Goal: Task Accomplishment & Management: Manage account settings

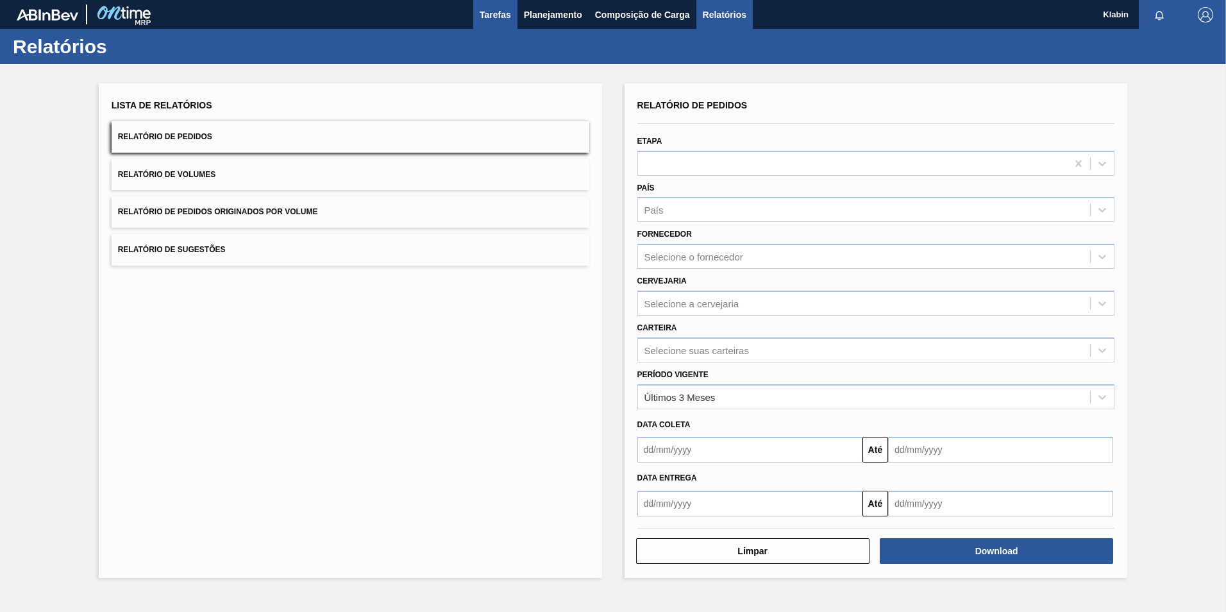
click at [489, 18] on span "Tarefas" at bounding box center [495, 14] width 31 height 15
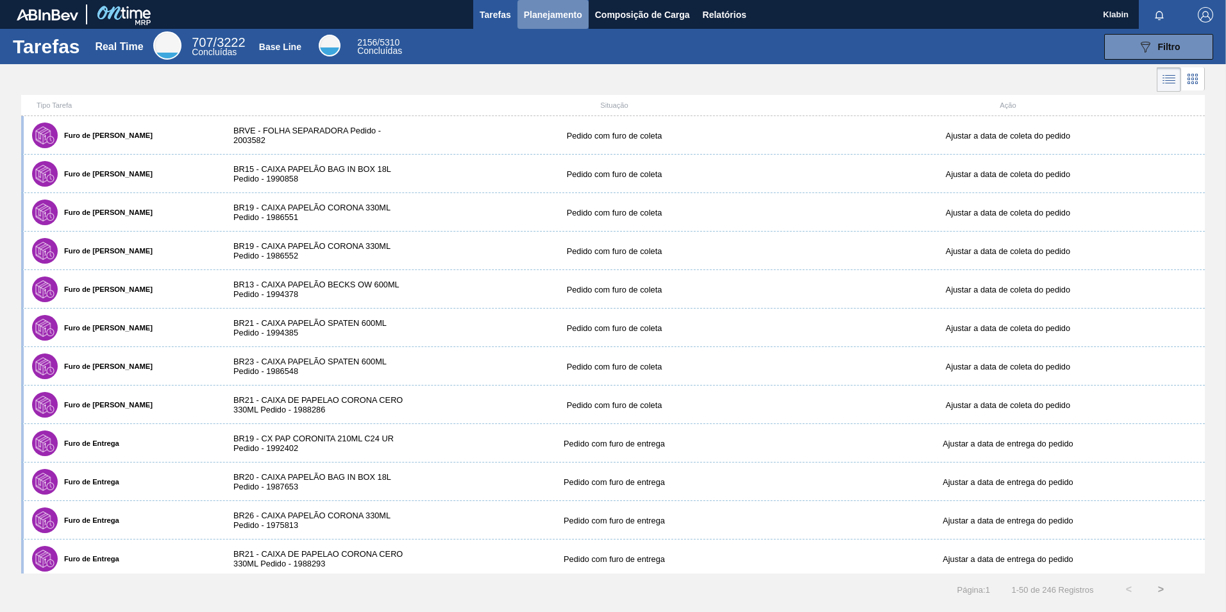
click at [557, 15] on span "Planejamento" at bounding box center [553, 14] width 58 height 15
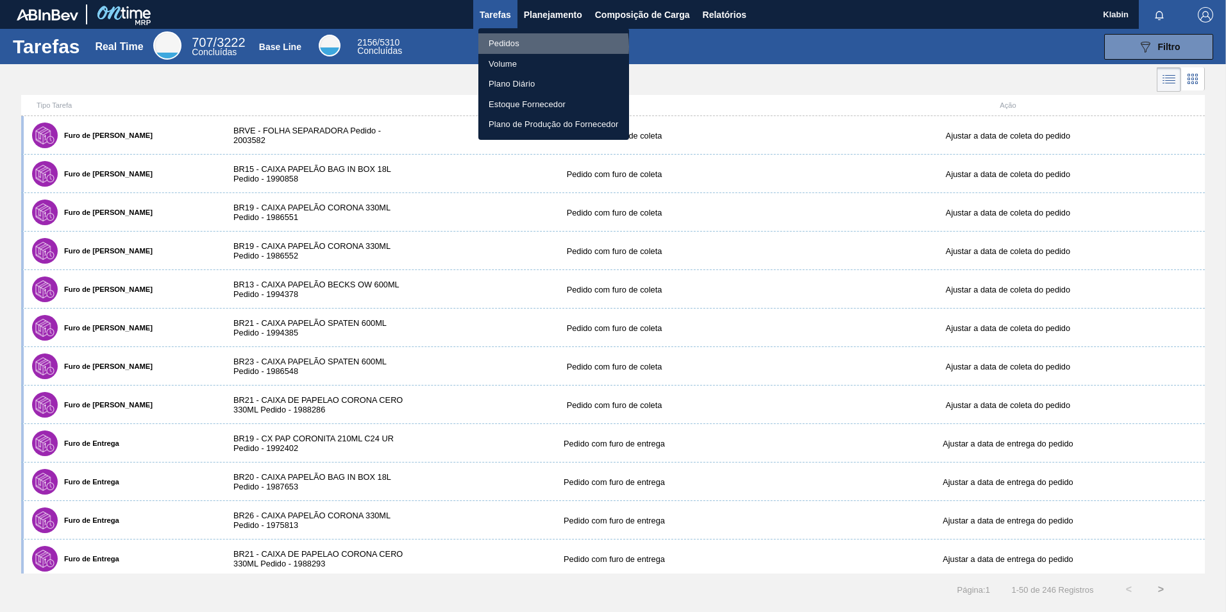
click at [537, 47] on li "Pedidos" at bounding box center [553, 43] width 151 height 21
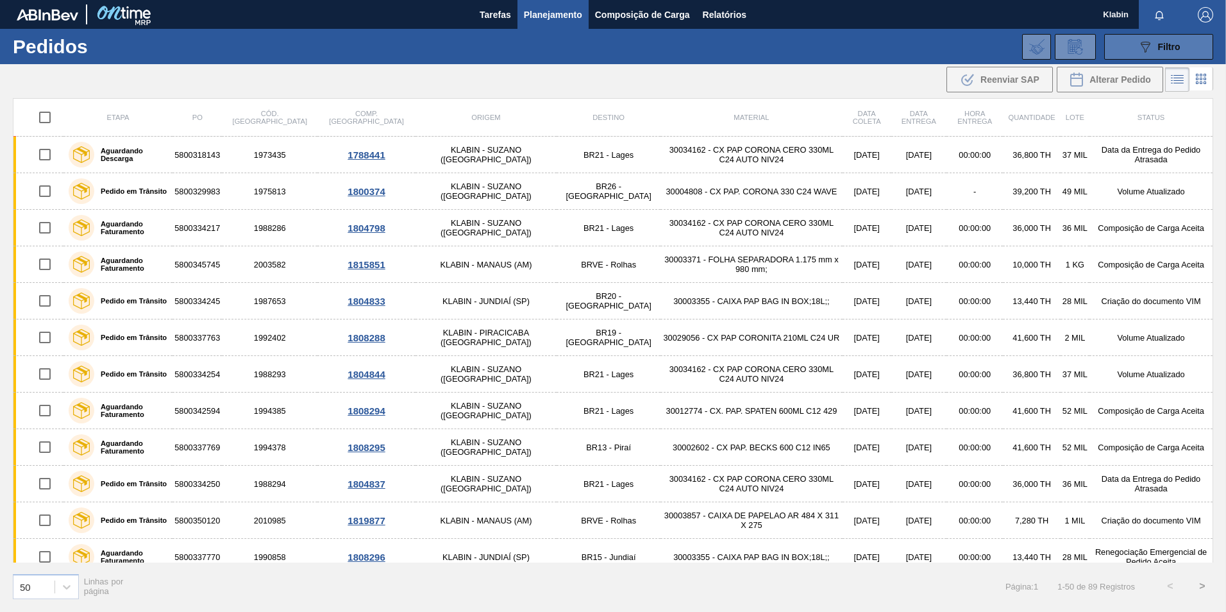
click at [1127, 44] on button "089F7B8B-B2A5-4AFE-B5C0-19BA573D28AC Filtro" at bounding box center [1158, 47] width 109 height 26
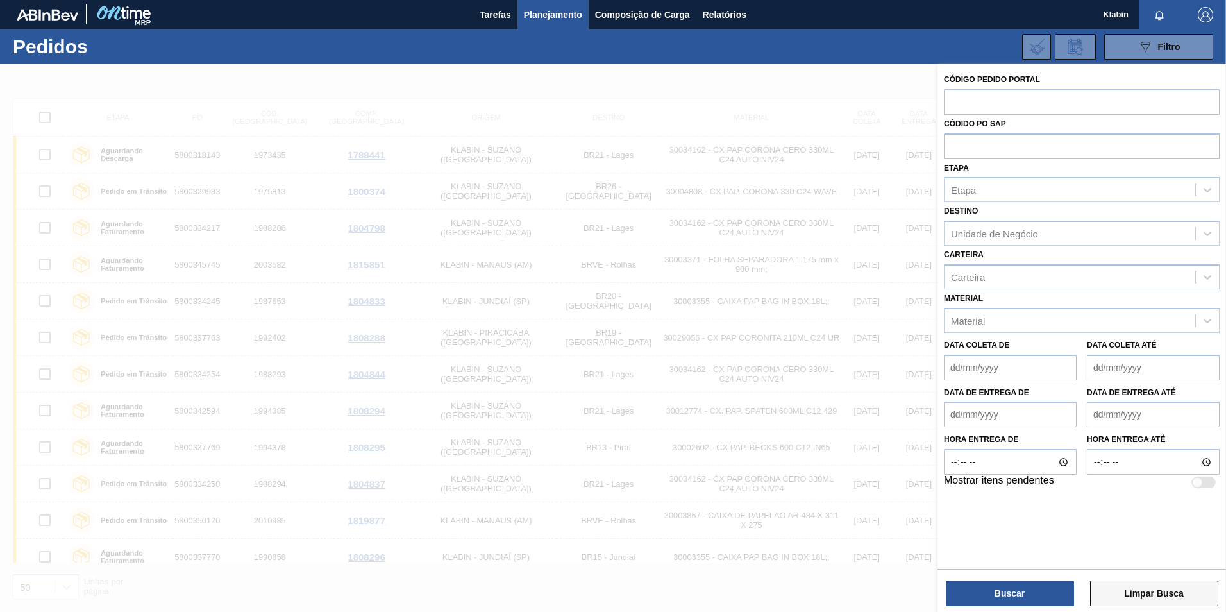
click at [1149, 603] on button "Limpar Busca" at bounding box center [1154, 593] width 128 height 26
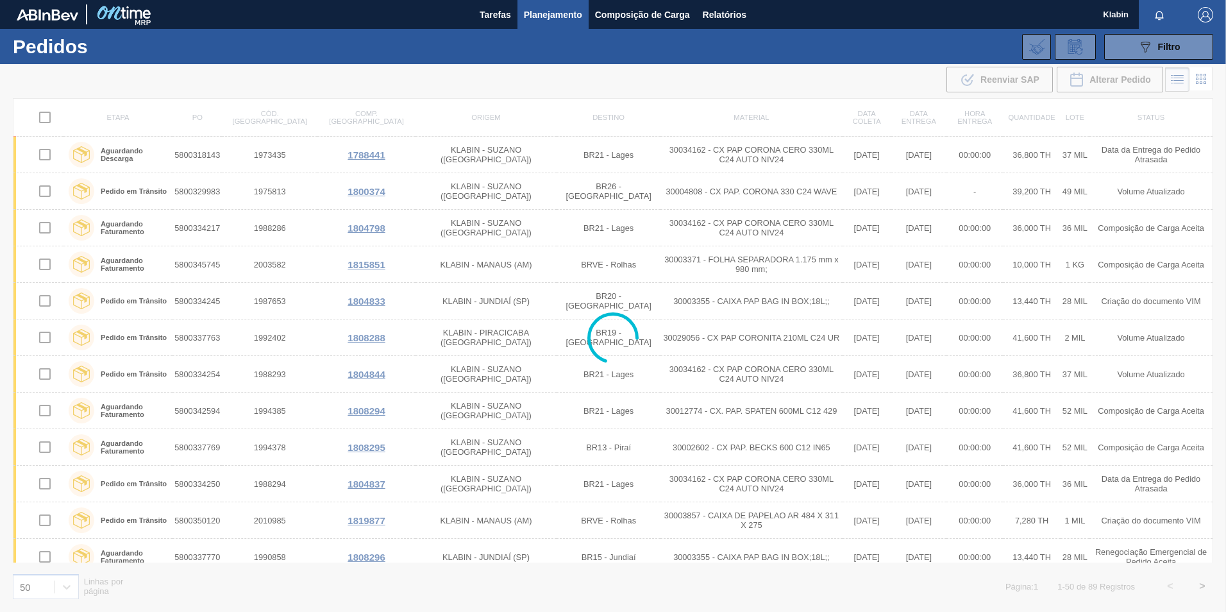
click at [1149, 596] on div at bounding box center [613, 338] width 1226 height 548
click at [1145, 46] on icon "089F7B8B-B2A5-4AFE-B5C0-19BA573D28AC" at bounding box center [1145, 46] width 15 height 15
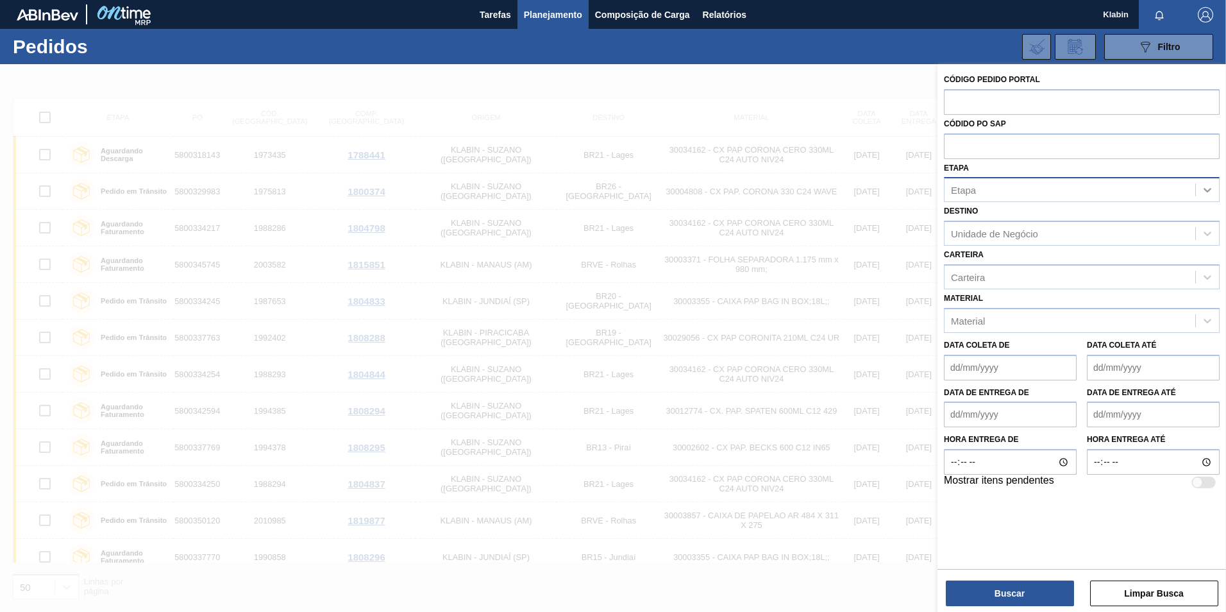
click at [1206, 190] on icon at bounding box center [1208, 191] width 8 height 4
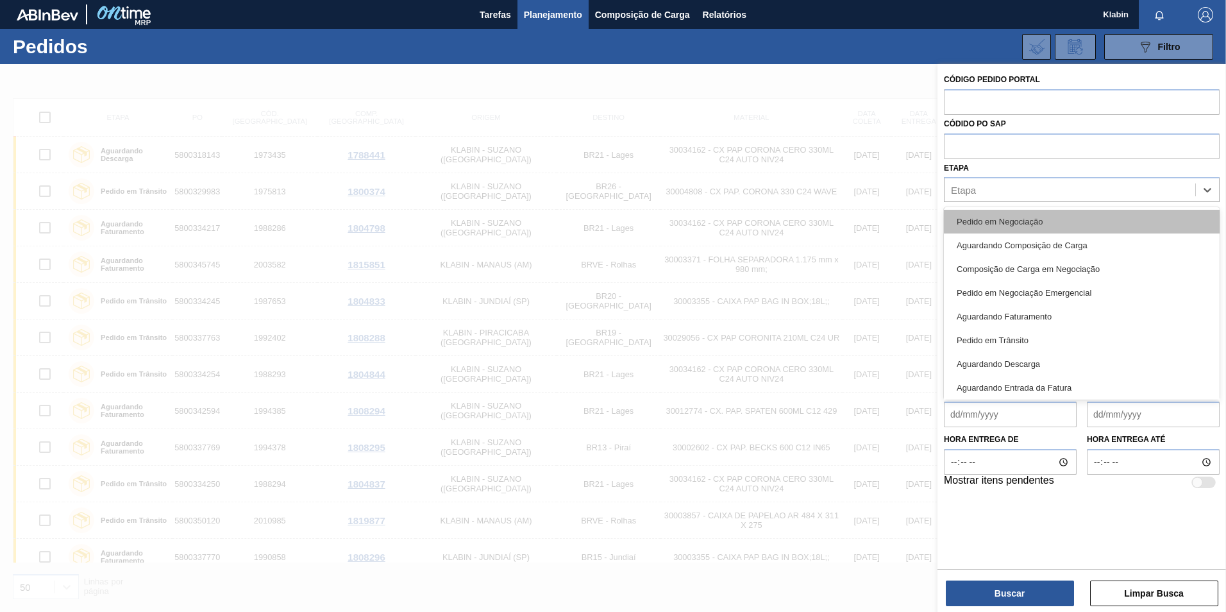
click at [1002, 226] on div "Pedido em Negociação" at bounding box center [1082, 222] width 276 height 24
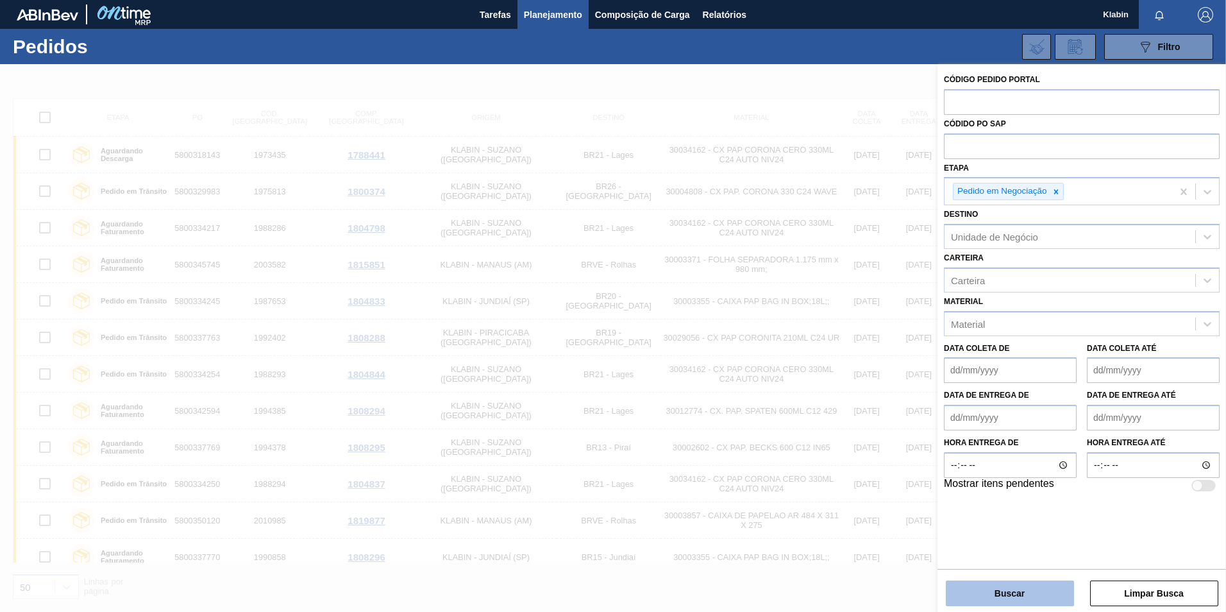
click at [1015, 591] on button "Buscar" at bounding box center [1010, 593] width 128 height 26
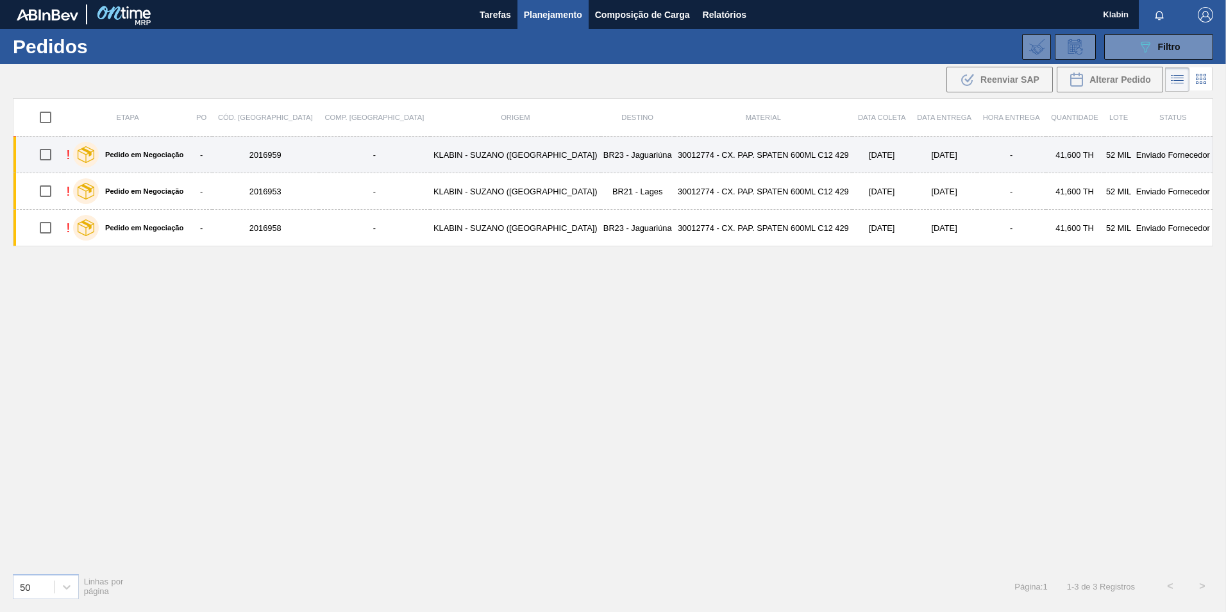
click at [49, 155] on input "checkbox" at bounding box center [45, 154] width 27 height 27
checkbox input "true"
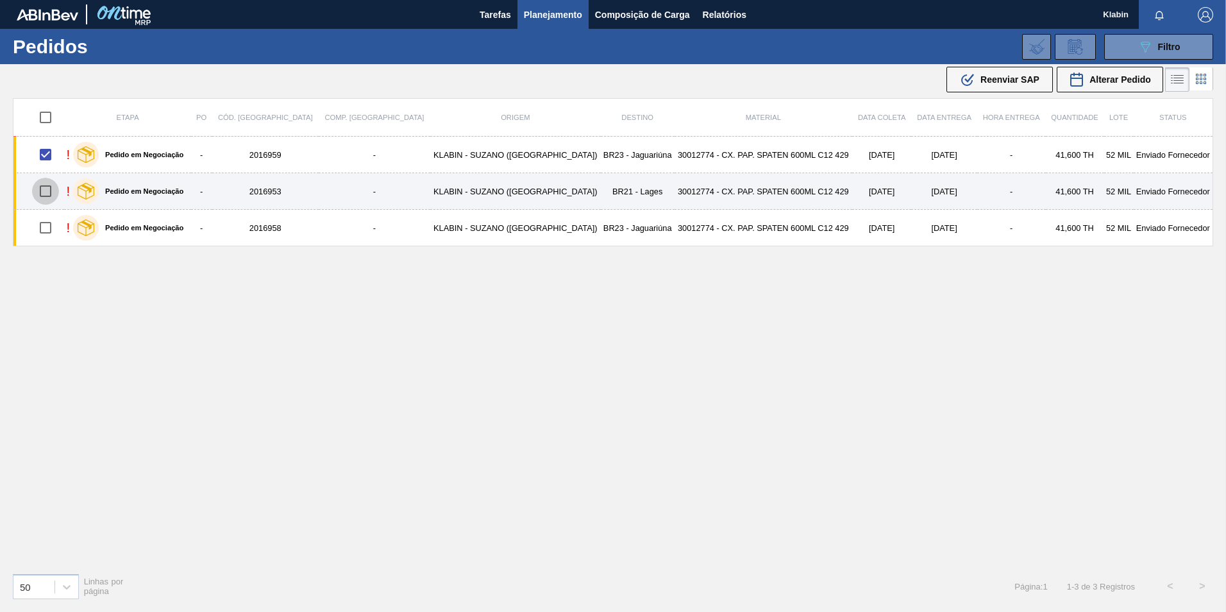
click at [50, 187] on input "checkbox" at bounding box center [45, 191] width 27 height 27
checkbox input "true"
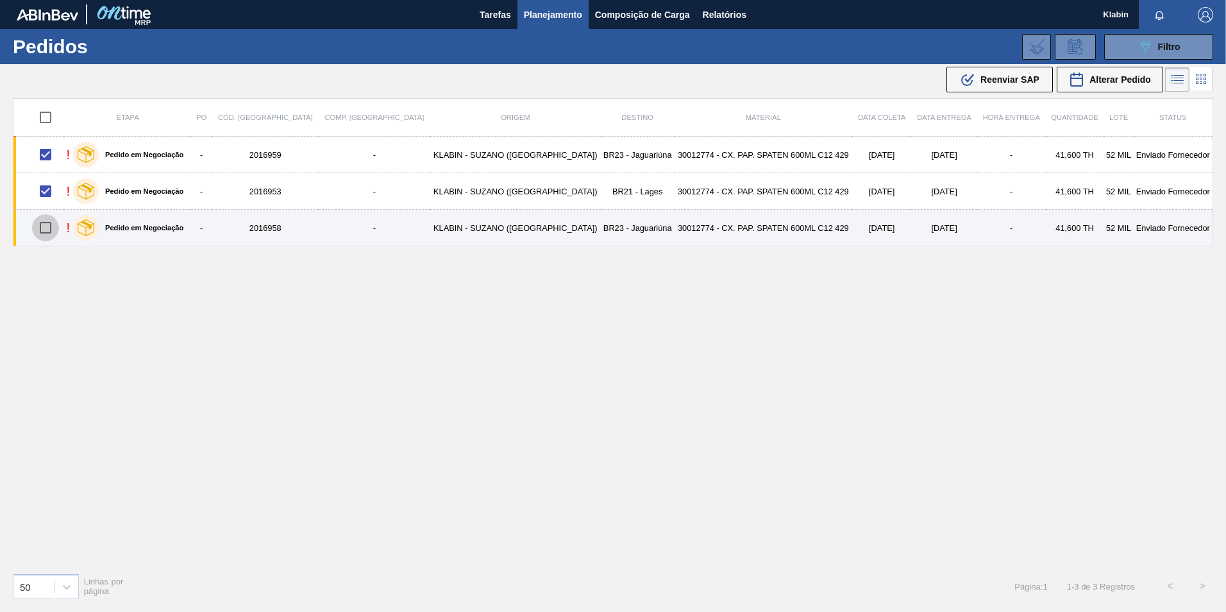
click at [48, 232] on input "checkbox" at bounding box center [45, 227] width 27 height 27
checkbox input "true"
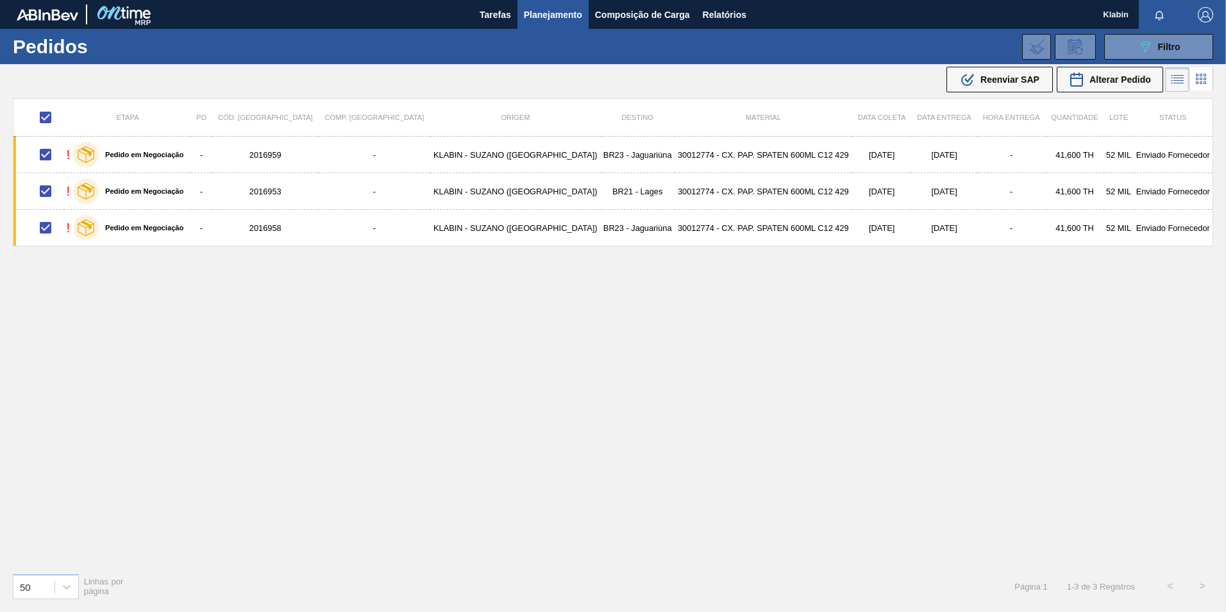
click at [986, 76] on span "Reenviar SAP" at bounding box center [1010, 79] width 59 height 10
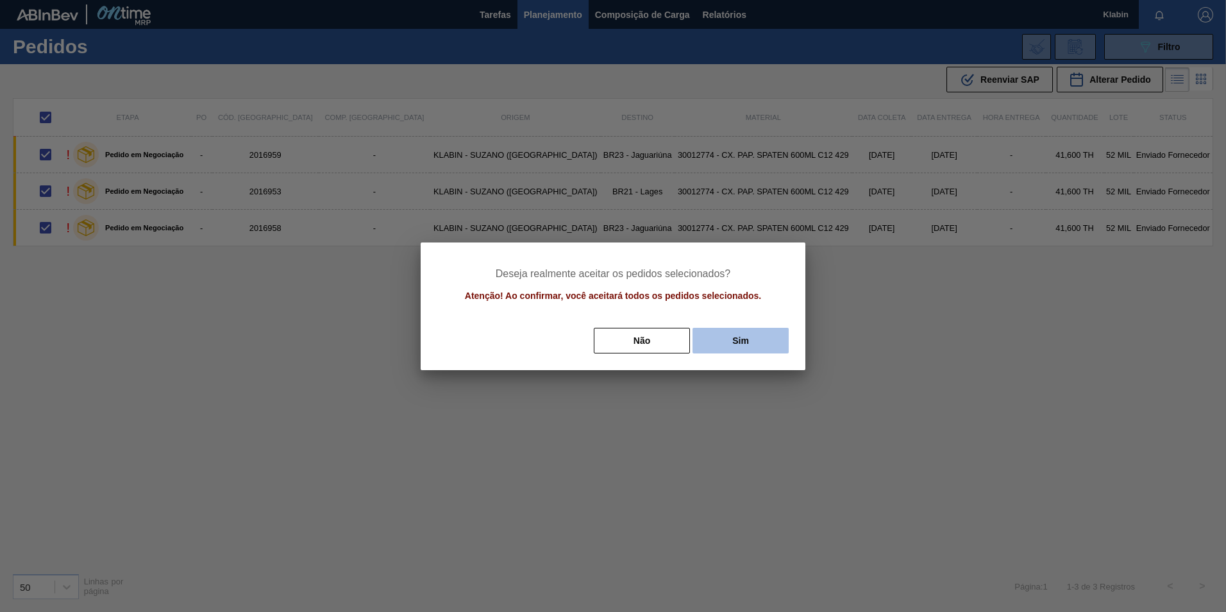
click at [734, 344] on button "Sim" at bounding box center [741, 341] width 96 height 26
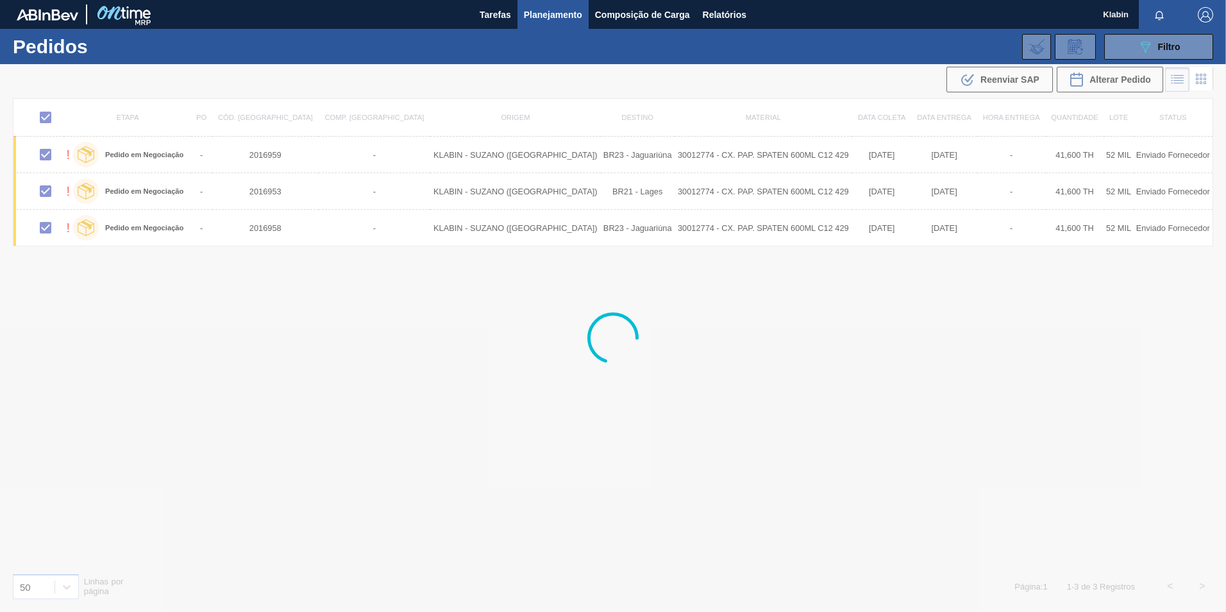
checkbox input "false"
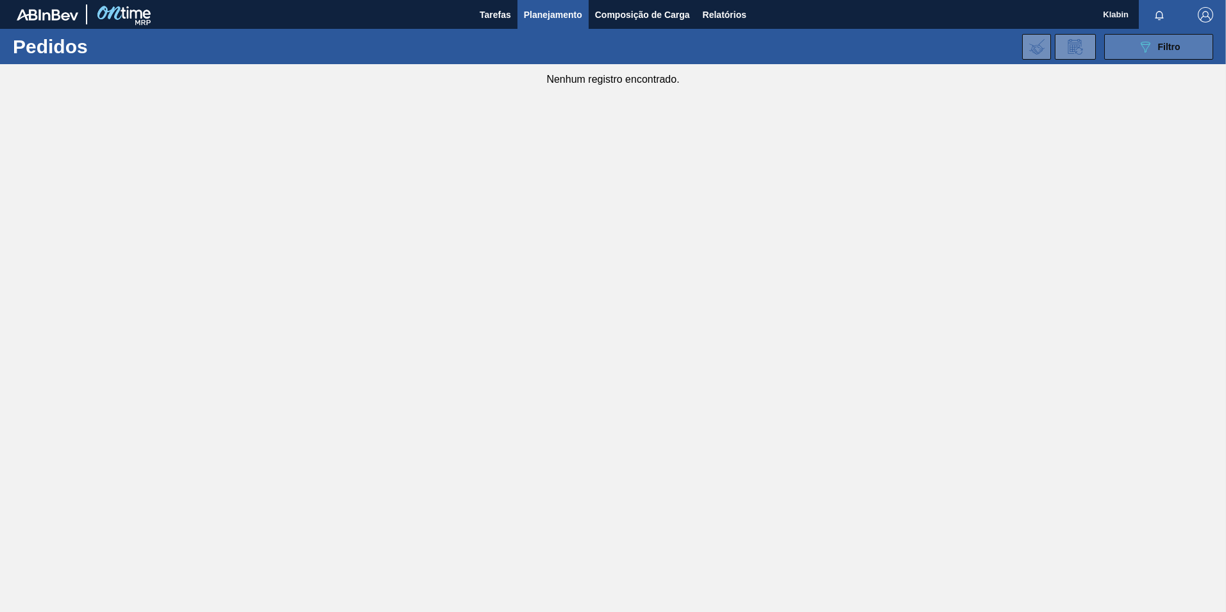
click at [1172, 48] on span "Filtro" at bounding box center [1169, 47] width 22 height 10
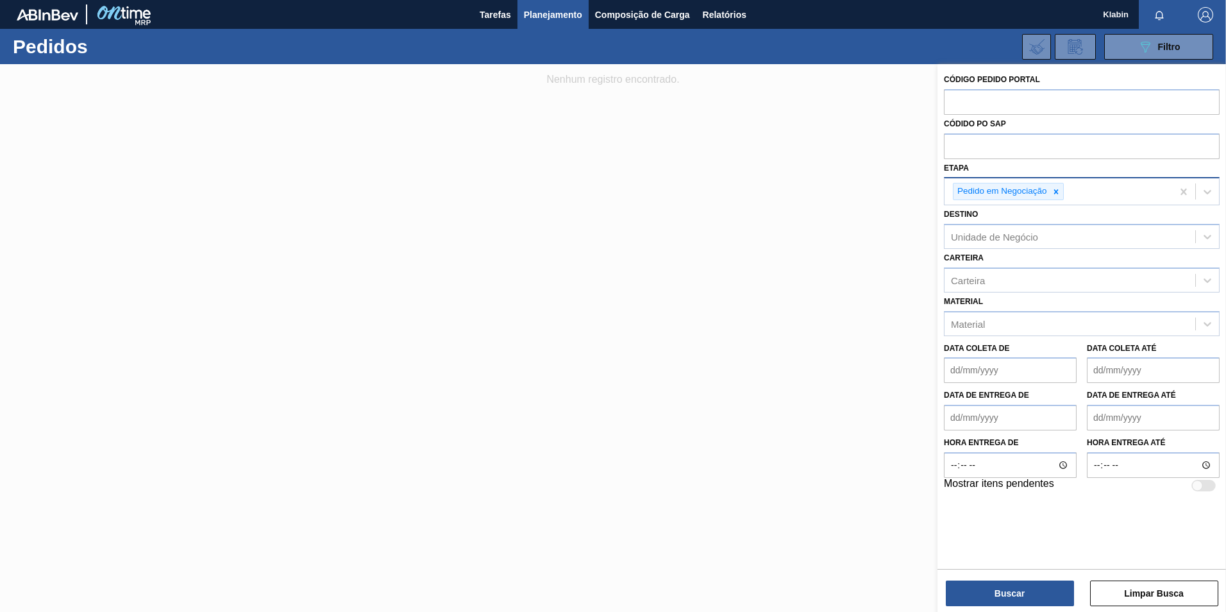
click at [1060, 189] on icon at bounding box center [1056, 191] width 9 height 9
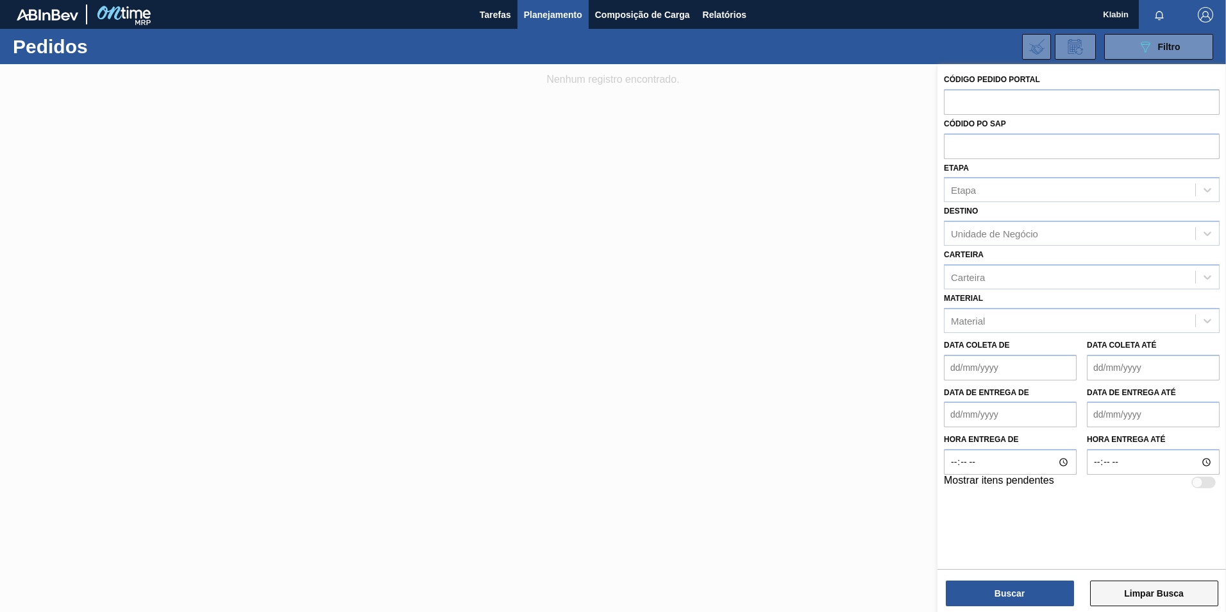
click at [1155, 592] on button "Limpar Busca" at bounding box center [1154, 593] width 128 height 26
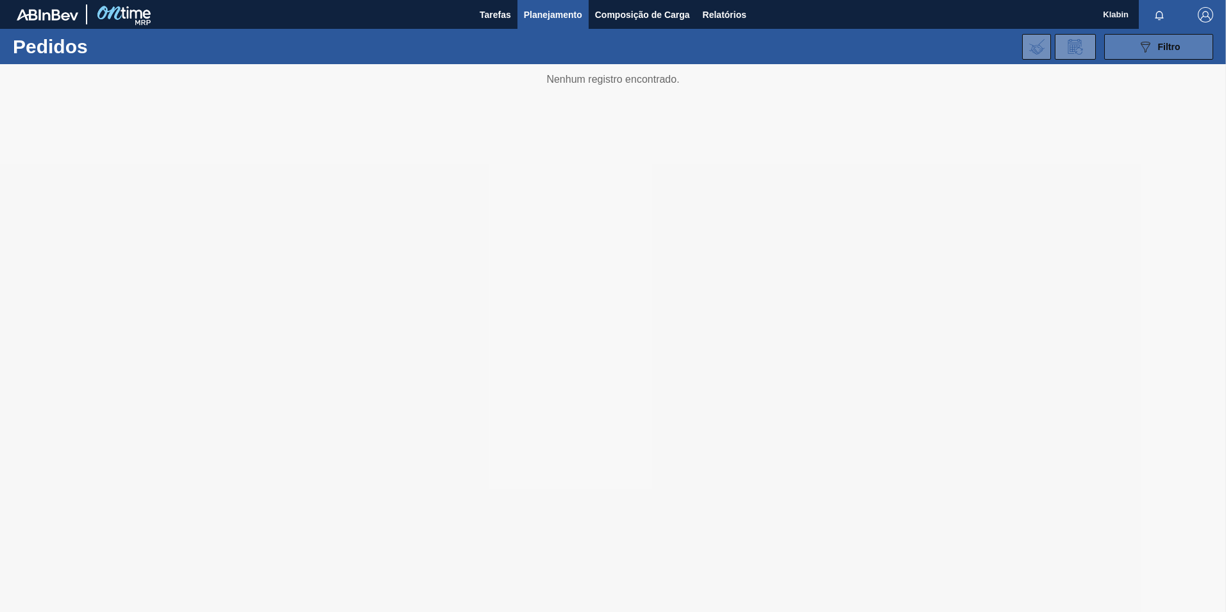
click at [1154, 49] on div "089F7B8B-B2A5-4AFE-B5C0-19BA573D28AC Filtro" at bounding box center [1159, 46] width 43 height 15
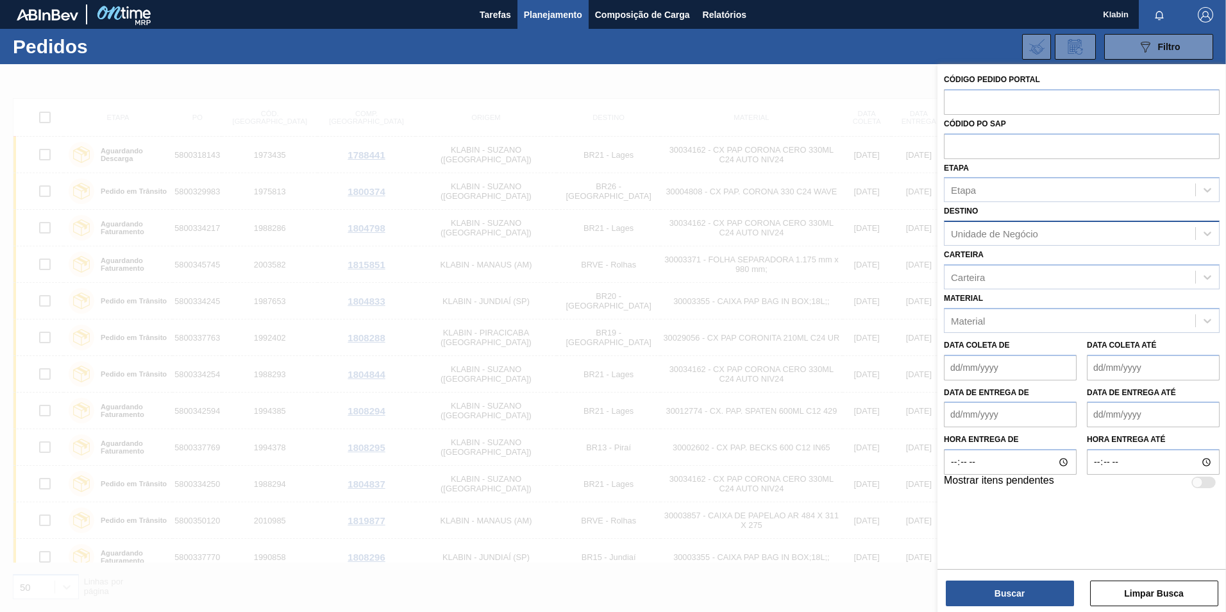
click at [1019, 235] on div "Unidade de Negócio" at bounding box center [994, 233] width 87 height 11
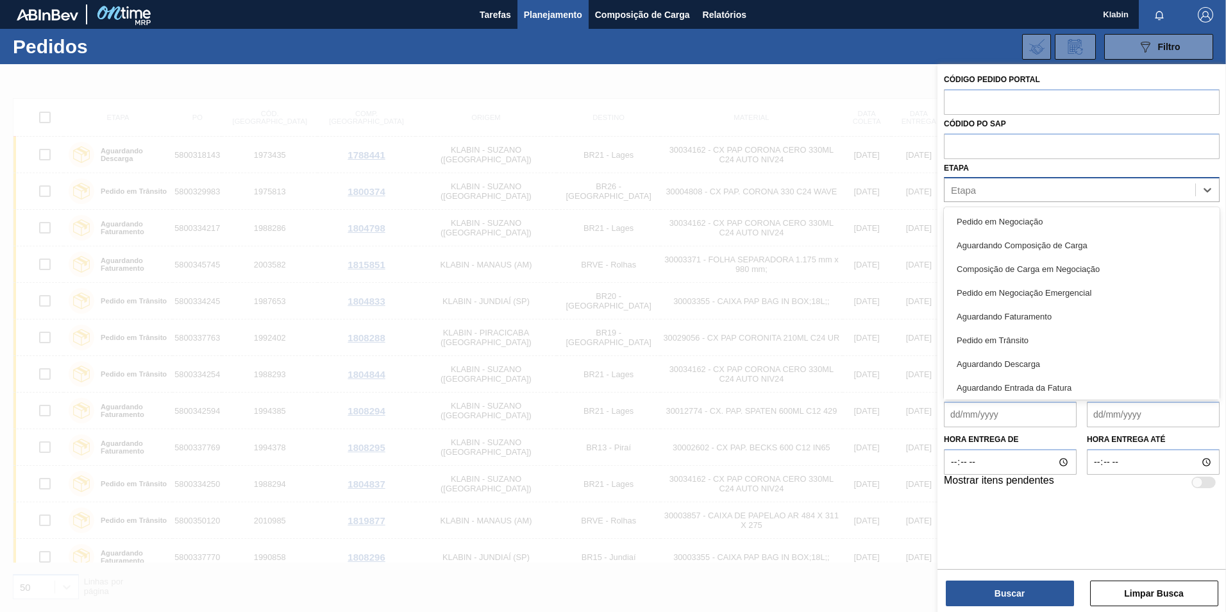
drag, startPoint x: 1008, startPoint y: 196, endPoint x: 1004, endPoint y: 181, distance: 16.0
click at [1008, 196] on div "Etapa" at bounding box center [1070, 190] width 251 height 19
click at [1022, 288] on div "Pedido em Negociação Emergencial" at bounding box center [1082, 293] width 276 height 24
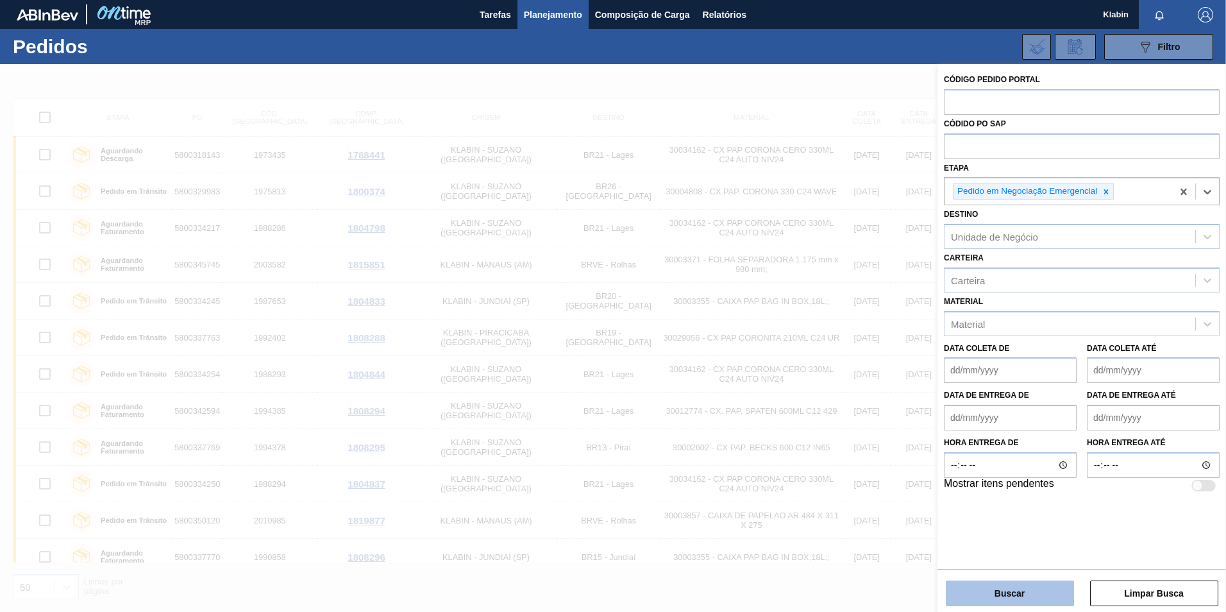
click at [1045, 593] on button "Buscar" at bounding box center [1010, 593] width 128 height 26
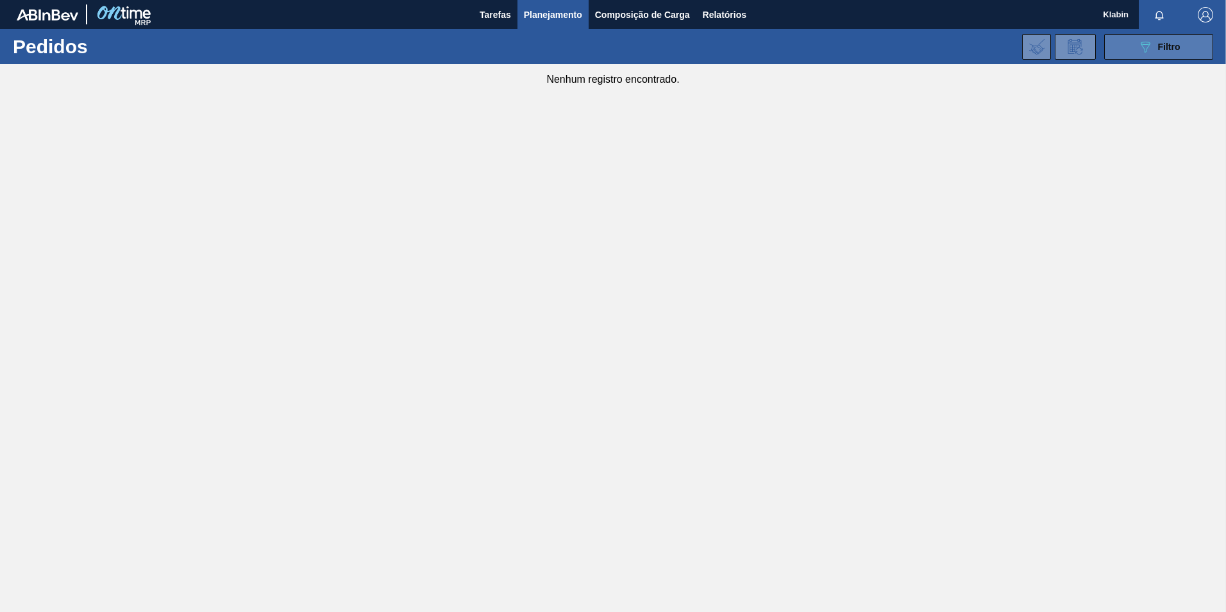
click at [1138, 45] on icon "089F7B8B-B2A5-4AFE-B5C0-19BA573D28AC" at bounding box center [1145, 46] width 15 height 15
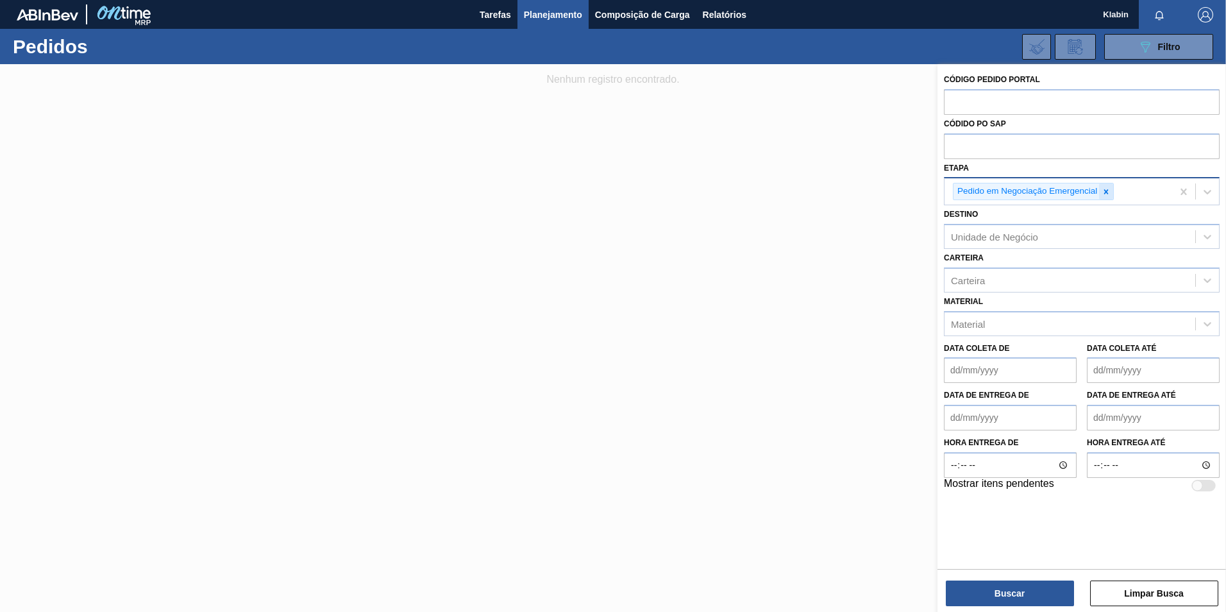
click at [1108, 192] on icon at bounding box center [1106, 191] width 9 height 9
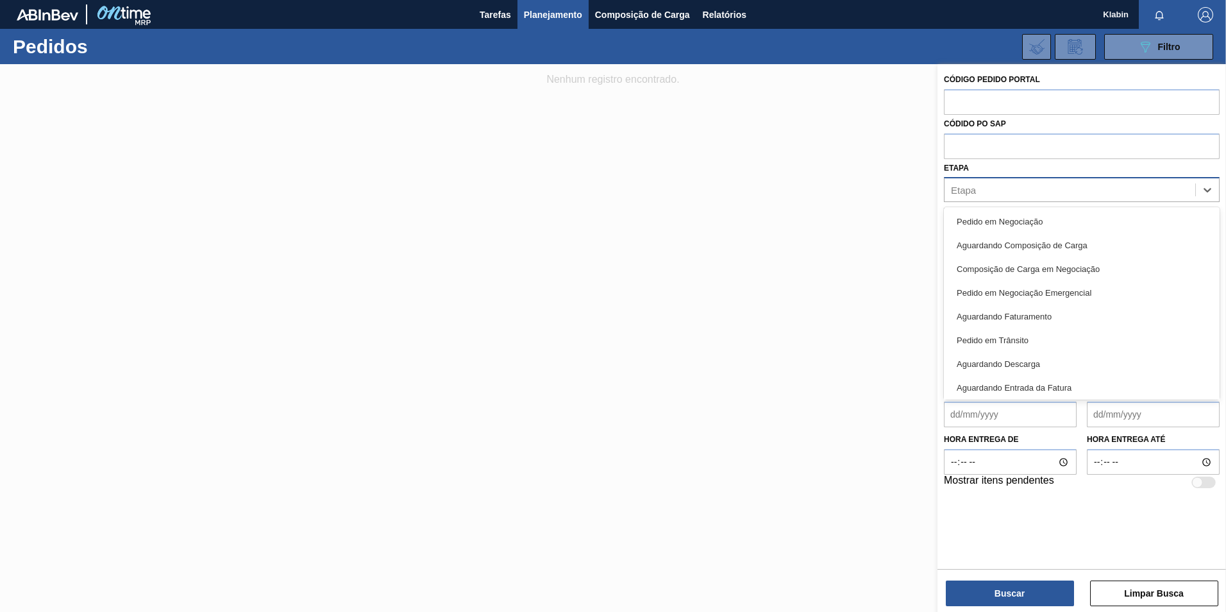
click at [1027, 190] on div "Etapa" at bounding box center [1070, 190] width 251 height 19
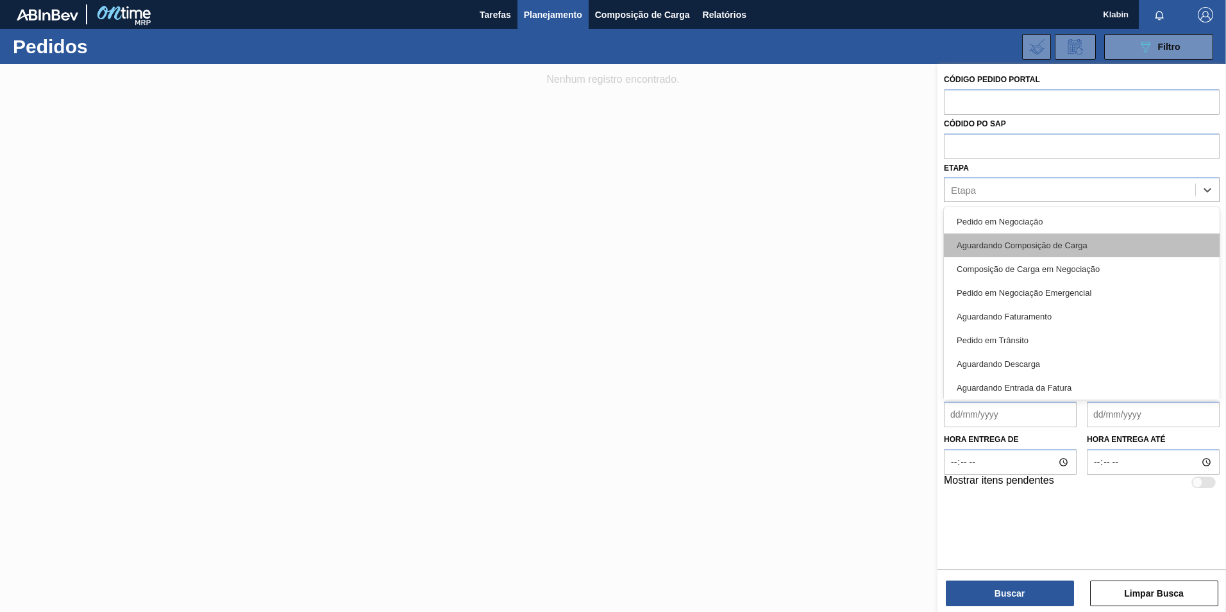
click at [1036, 241] on div "Aguardando Composição de Carga" at bounding box center [1082, 245] width 276 height 24
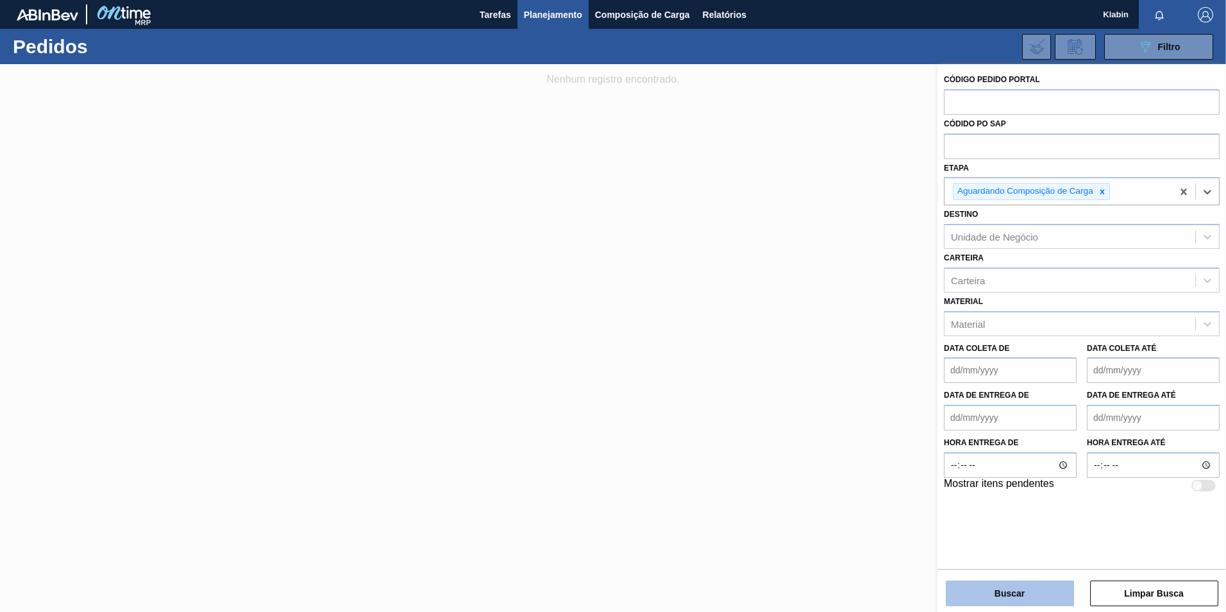
click at [1023, 596] on button "Buscar" at bounding box center [1010, 593] width 128 height 26
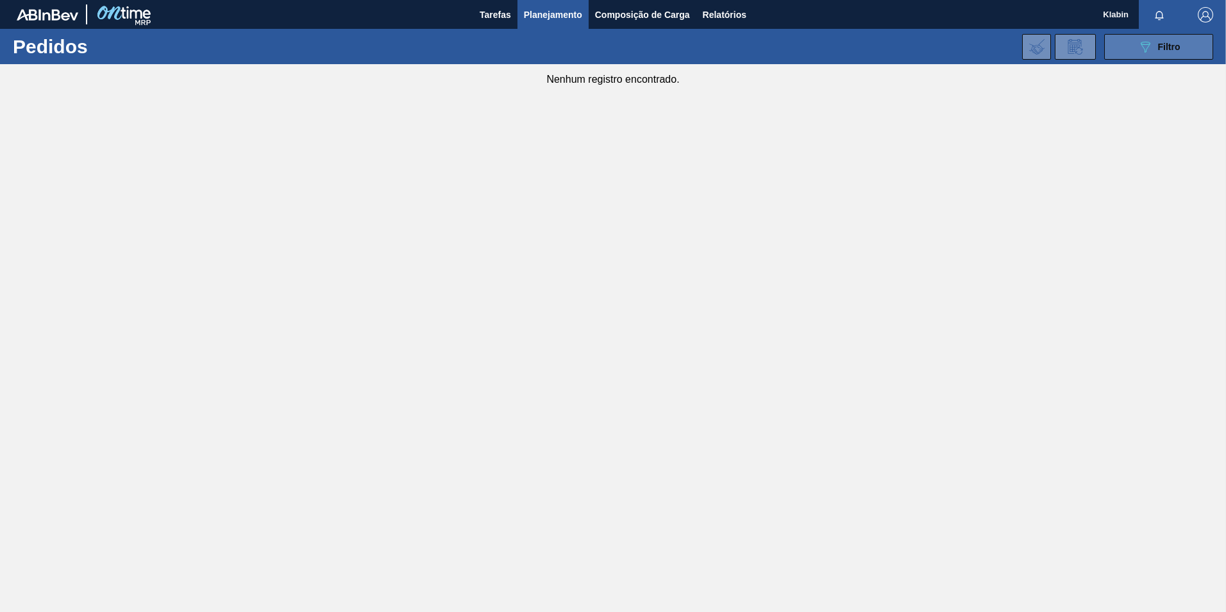
drag, startPoint x: 1150, startPoint y: 56, endPoint x: 1150, endPoint y: 46, distance: 10.3
click at [1150, 50] on button "089F7B8B-B2A5-4AFE-B5C0-19BA573D28AC Filtro" at bounding box center [1158, 47] width 109 height 26
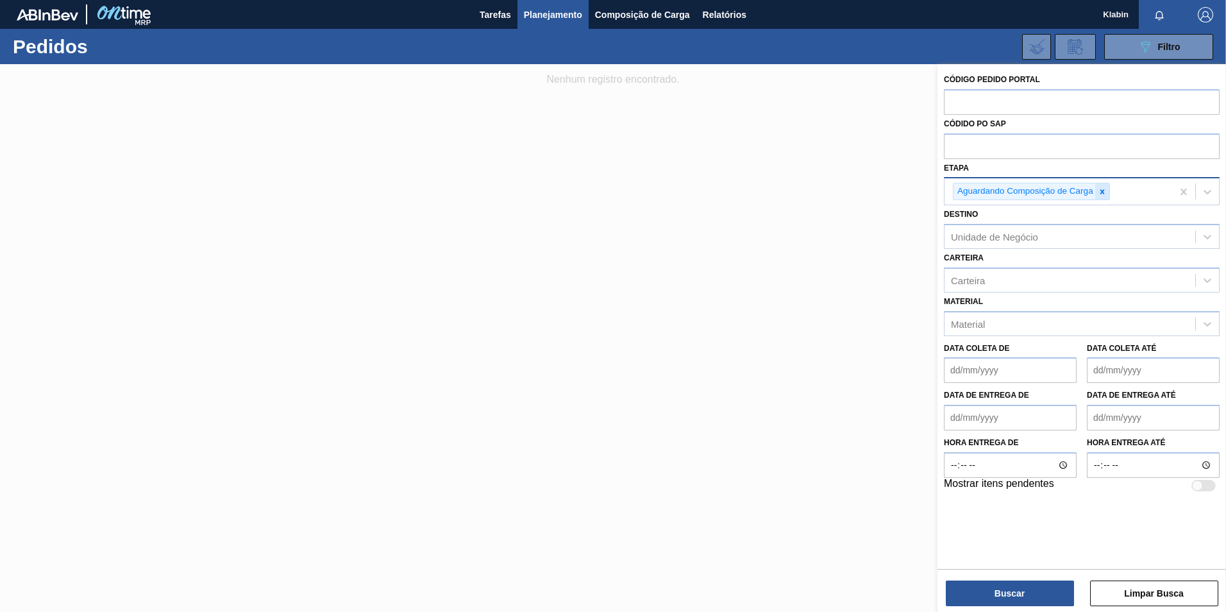
click at [1106, 190] on icon at bounding box center [1102, 191] width 9 height 9
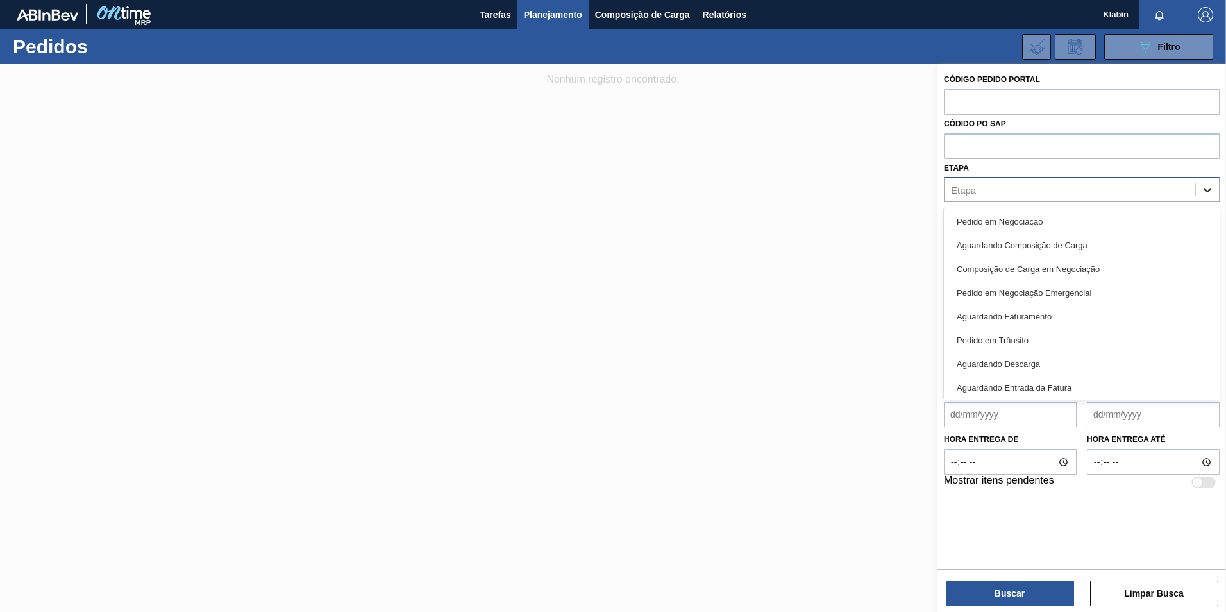
click at [1210, 187] on icon at bounding box center [1207, 189] width 13 height 13
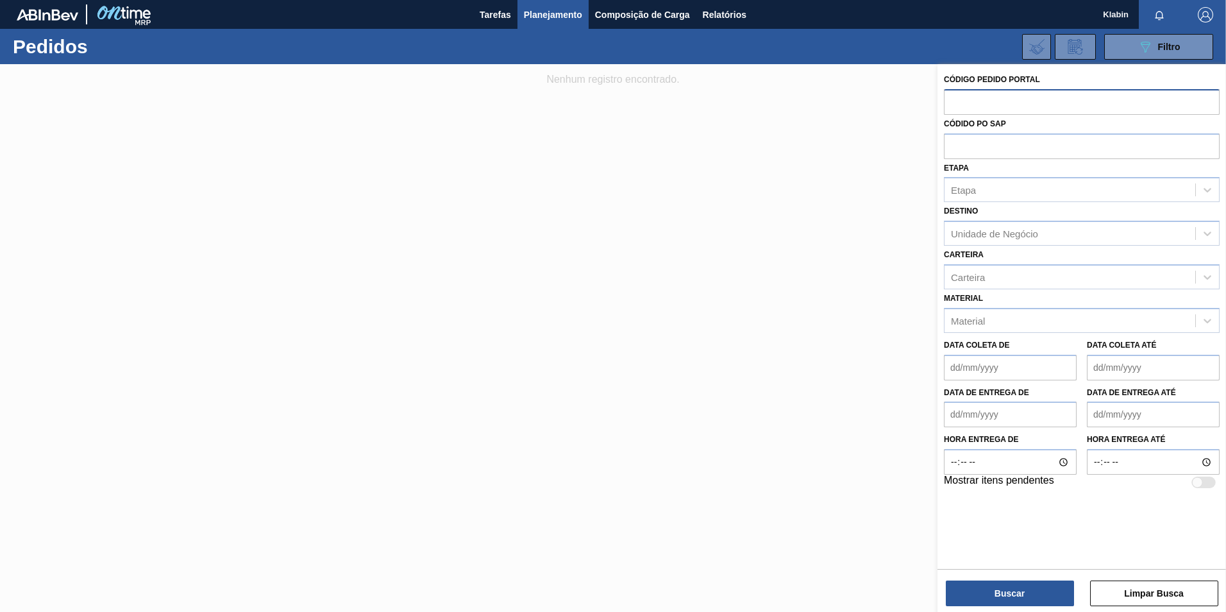
click at [979, 99] on input "text" at bounding box center [1082, 101] width 276 height 24
type input "5016958"
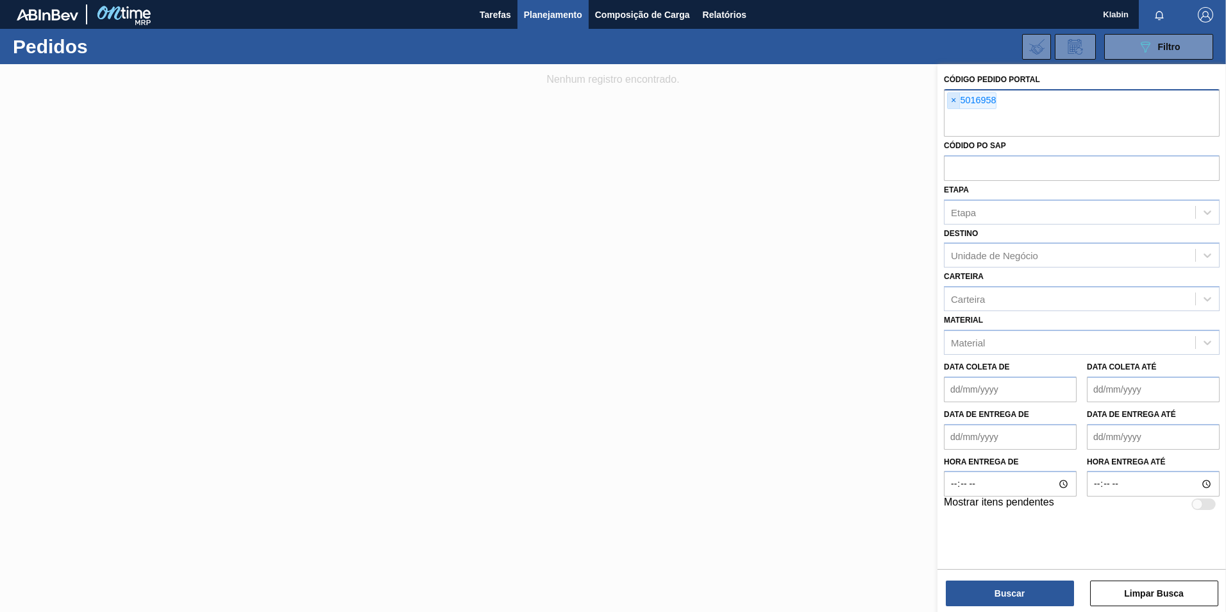
click at [955, 99] on span "×" at bounding box center [954, 100] width 12 height 15
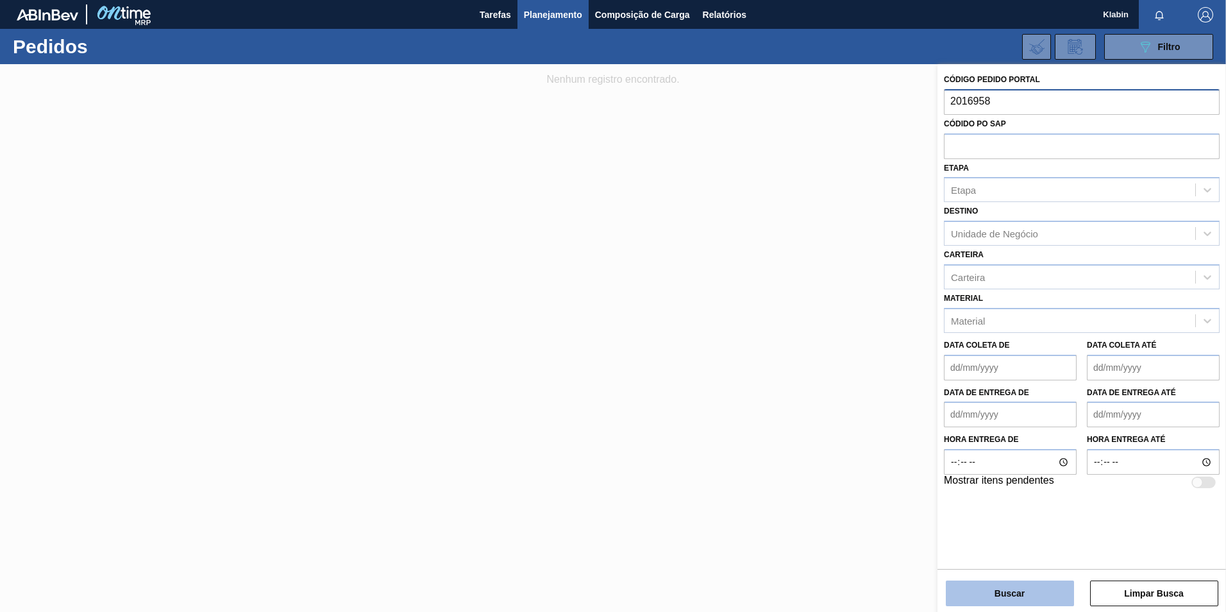
type input "2016958"
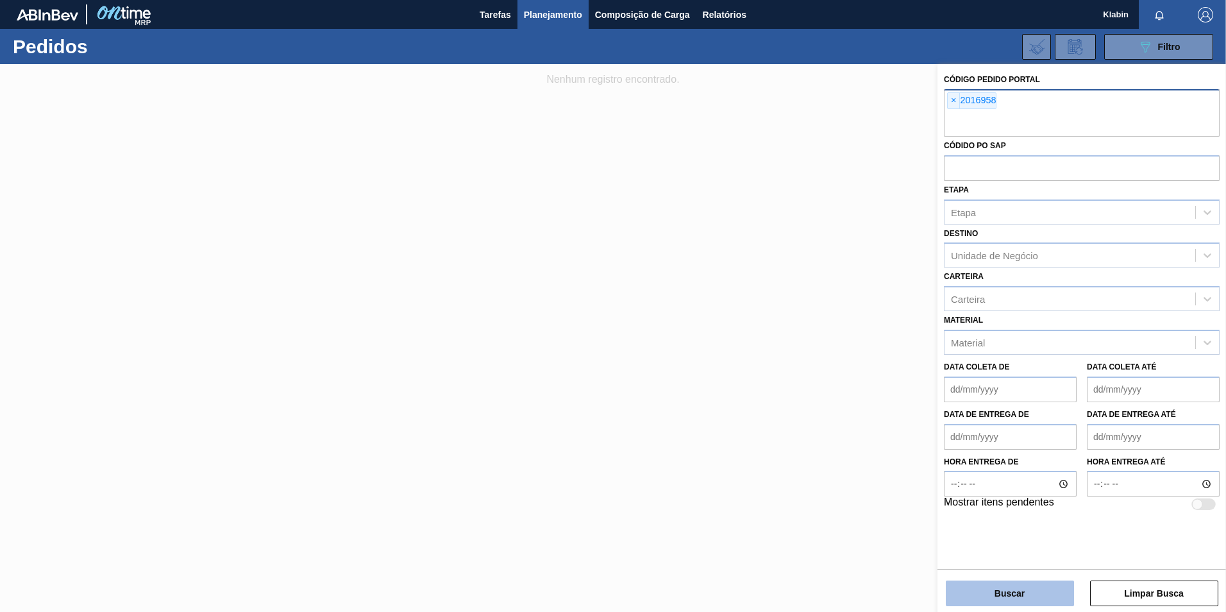
click at [1002, 593] on button "Buscar" at bounding box center [1010, 593] width 128 height 26
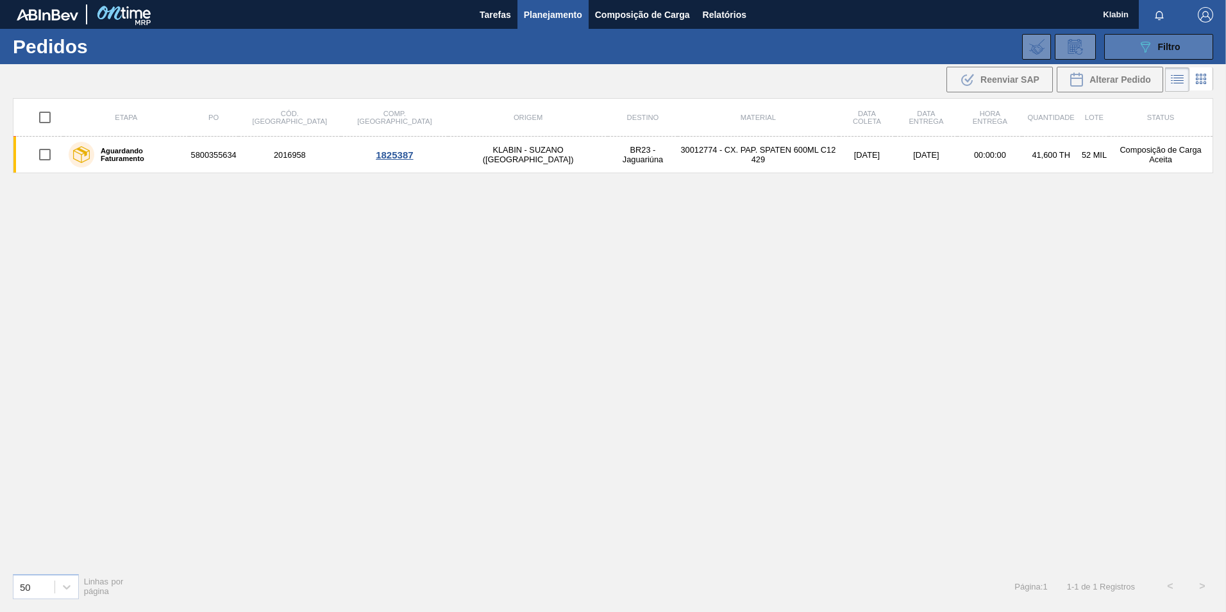
click at [1168, 46] on span "Filtro" at bounding box center [1169, 47] width 22 height 10
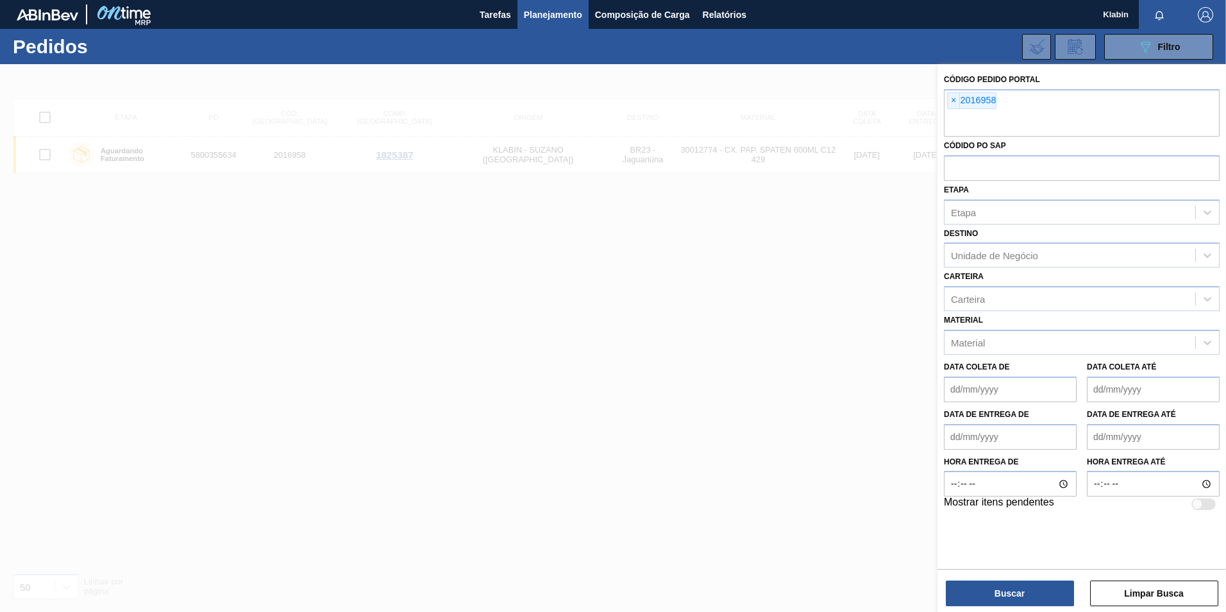
drag, startPoint x: 952, startPoint y: 98, endPoint x: 967, endPoint y: 114, distance: 22.2
click at [952, 99] on span "×" at bounding box center [954, 100] width 12 height 15
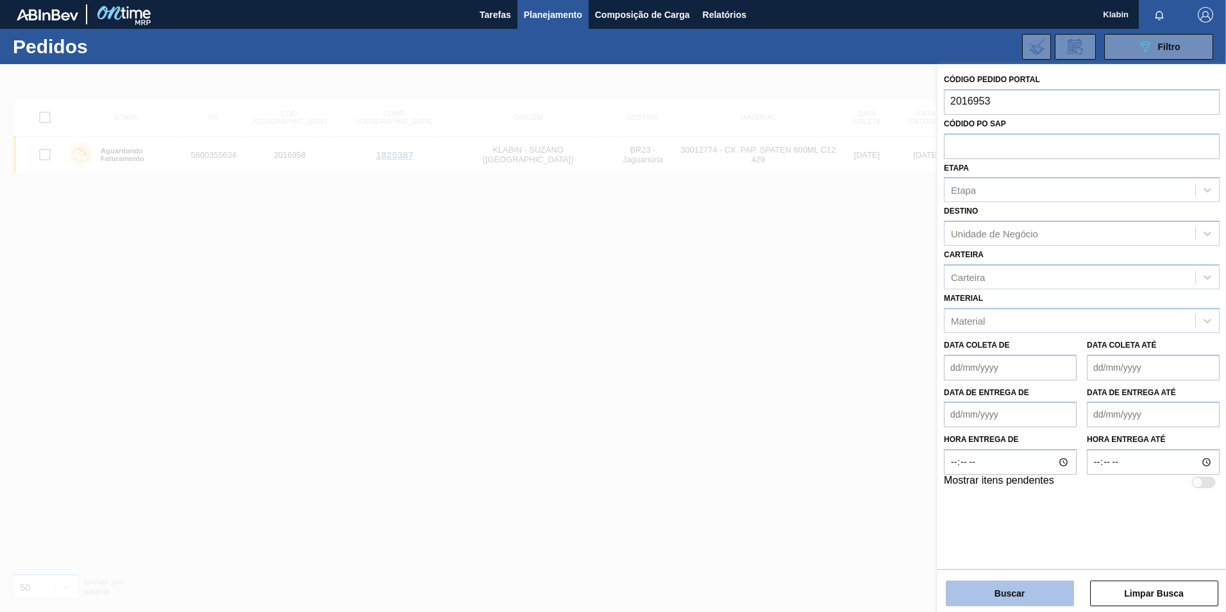
type input "2016953"
click at [1015, 590] on button "Buscar" at bounding box center [1010, 593] width 128 height 26
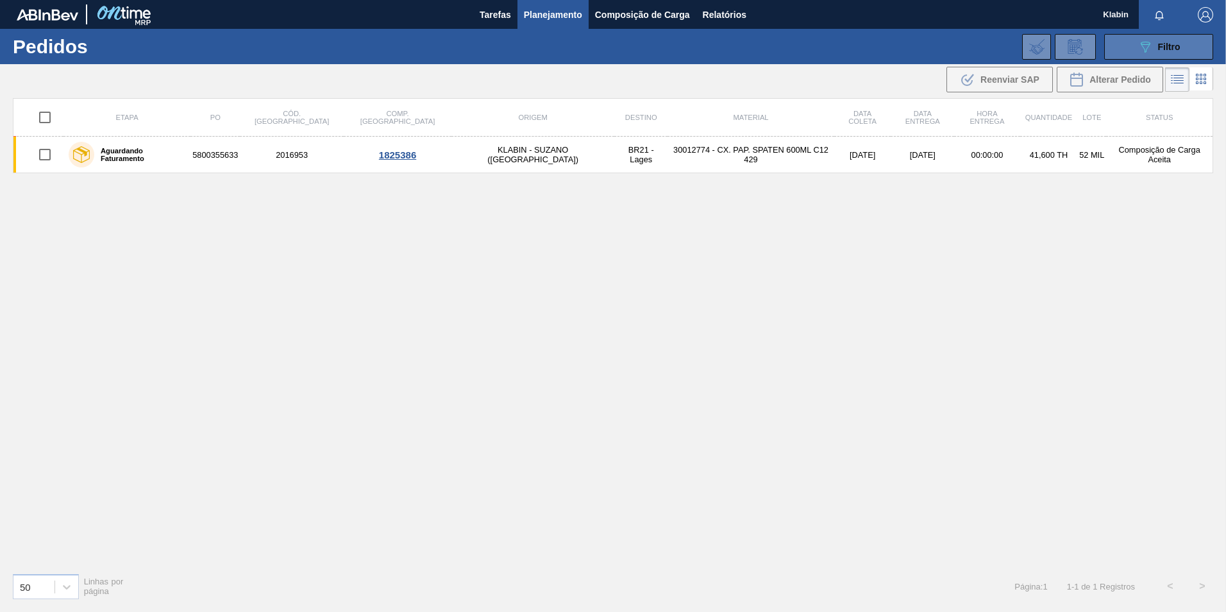
click at [1147, 46] on icon "089F7B8B-B2A5-4AFE-B5C0-19BA573D28AC" at bounding box center [1145, 46] width 15 height 15
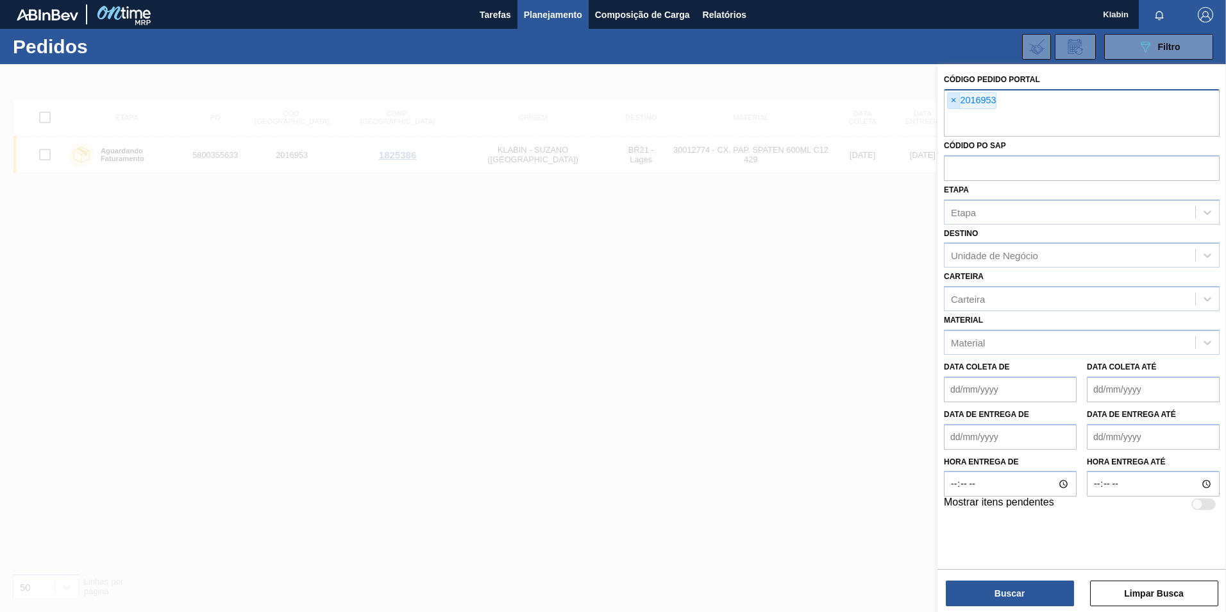
click at [952, 101] on span "×" at bounding box center [954, 100] width 12 height 15
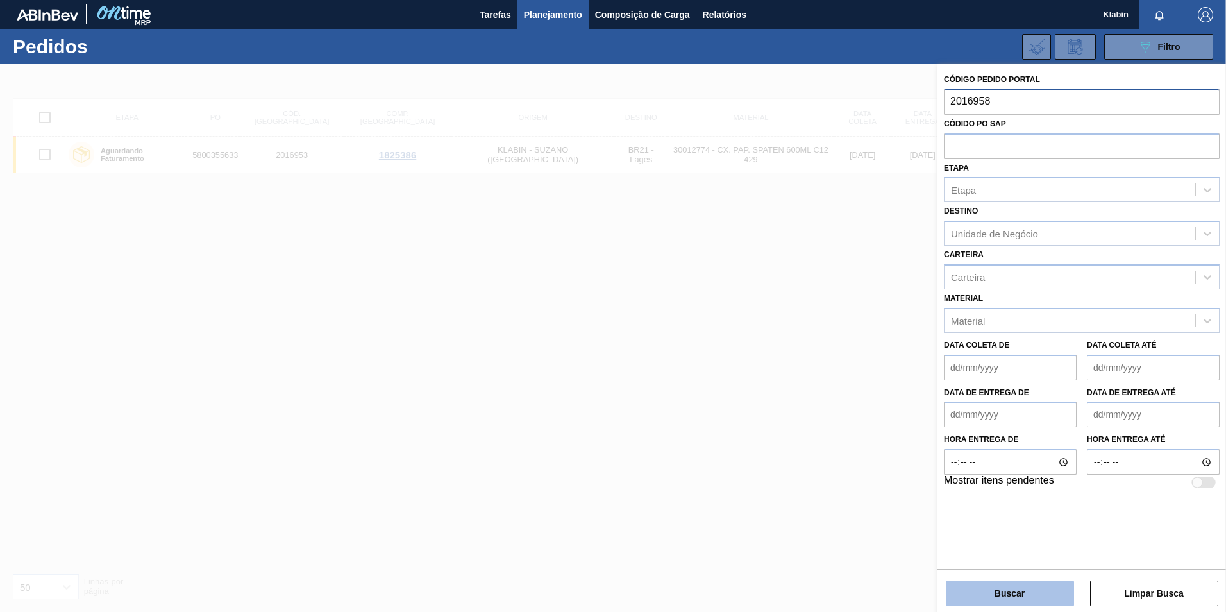
type input "2016958"
click at [1014, 586] on button "Buscar" at bounding box center [1010, 593] width 128 height 26
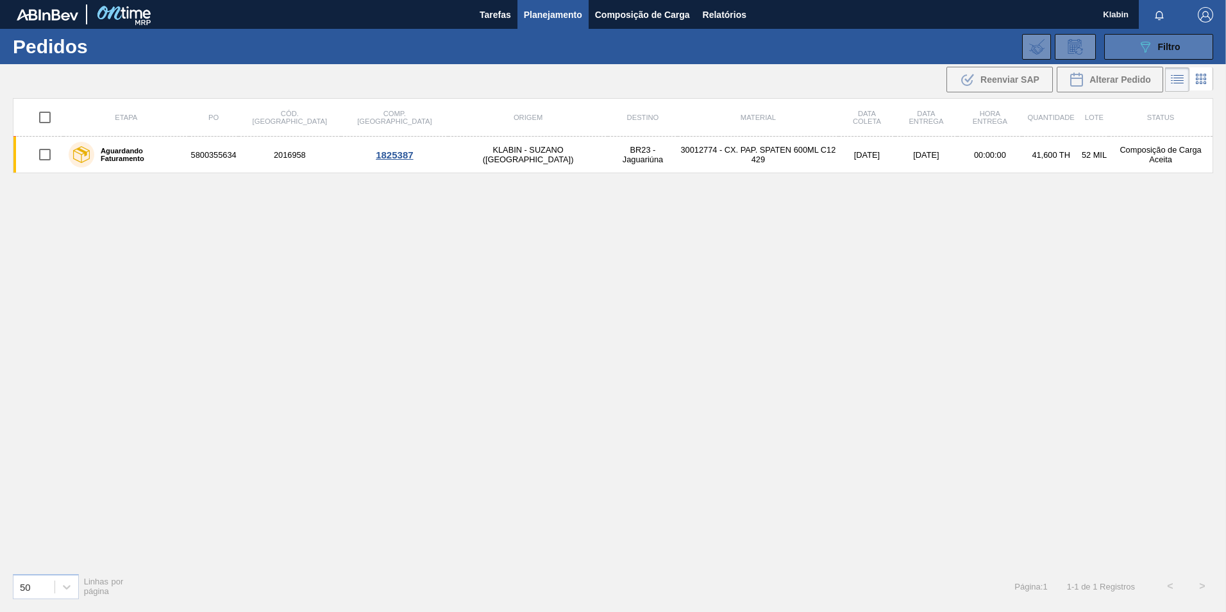
click at [1143, 45] on icon "089F7B8B-B2A5-4AFE-B5C0-19BA573D28AC" at bounding box center [1145, 46] width 15 height 15
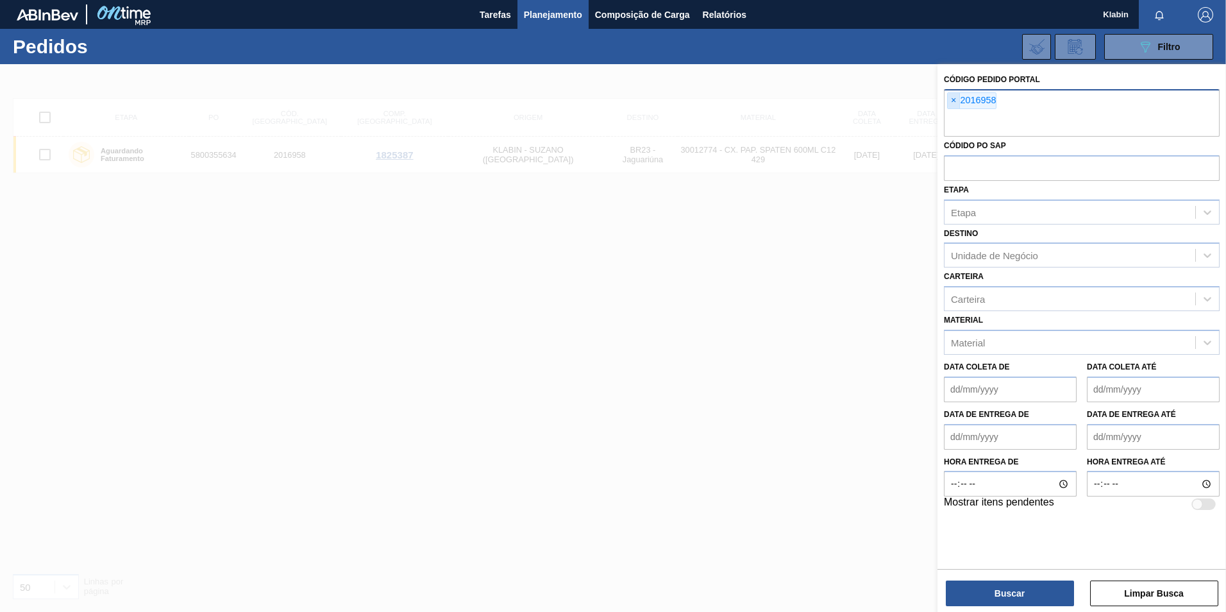
click at [955, 99] on span "×" at bounding box center [954, 100] width 12 height 15
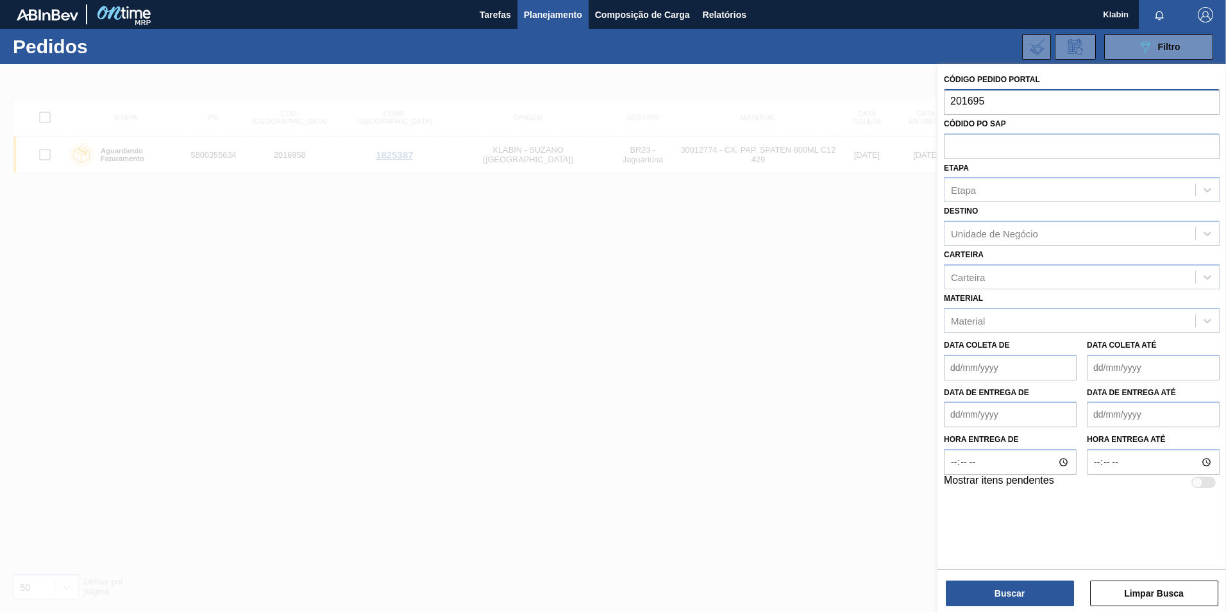
type input "2016959"
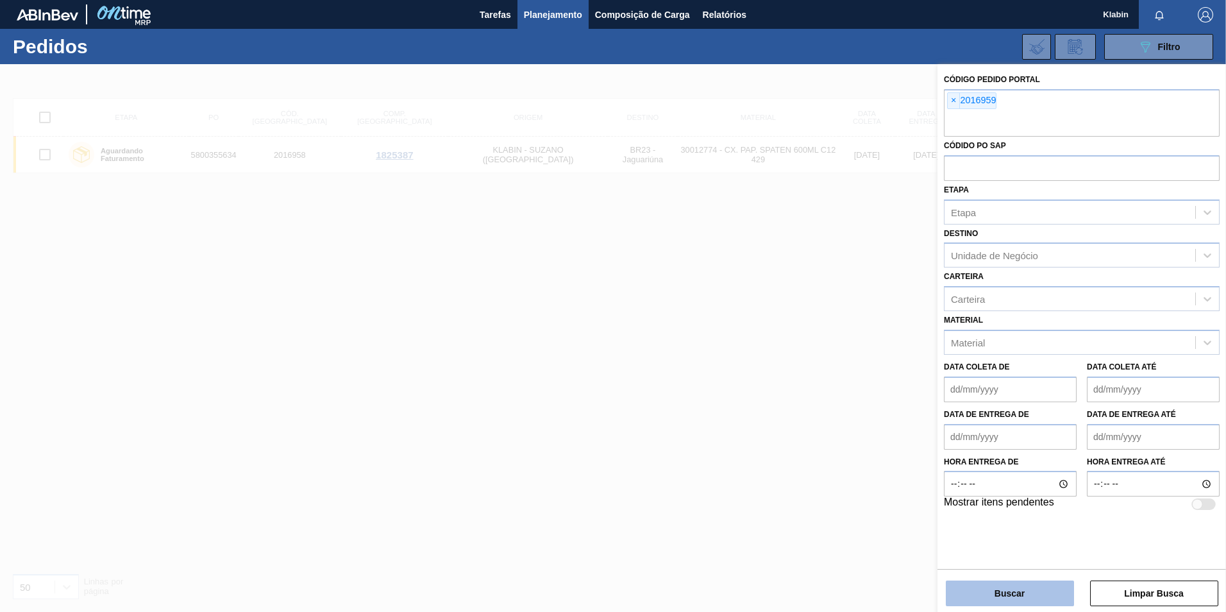
click at [1028, 585] on button "Buscar" at bounding box center [1010, 593] width 128 height 26
